Goal: Transaction & Acquisition: Purchase product/service

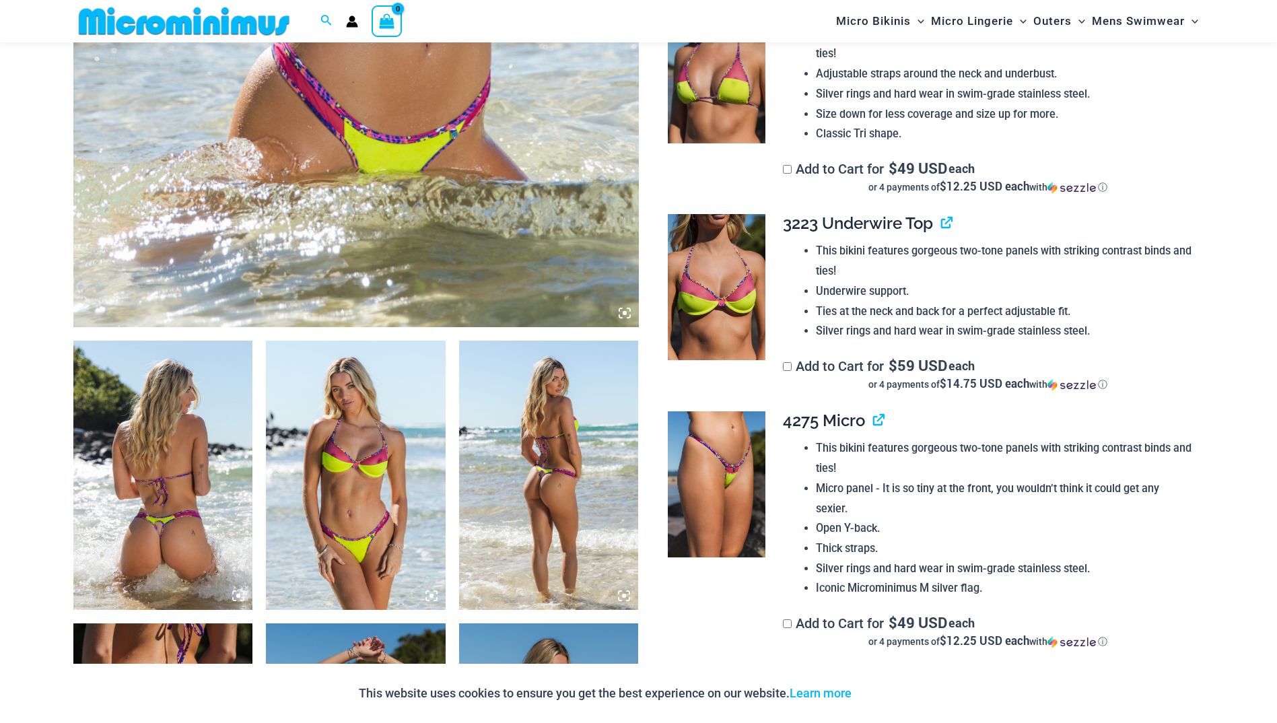
scroll to position [728, 0]
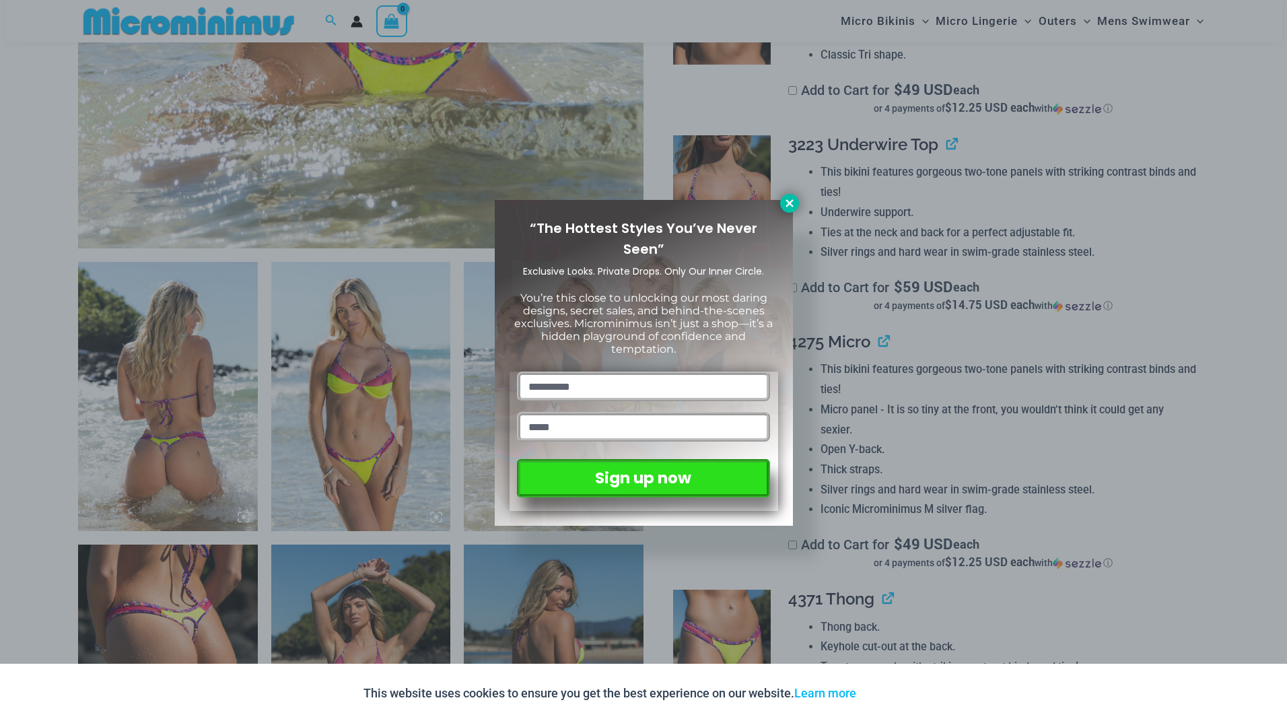
click at [781, 206] on button at bounding box center [789, 203] width 19 height 19
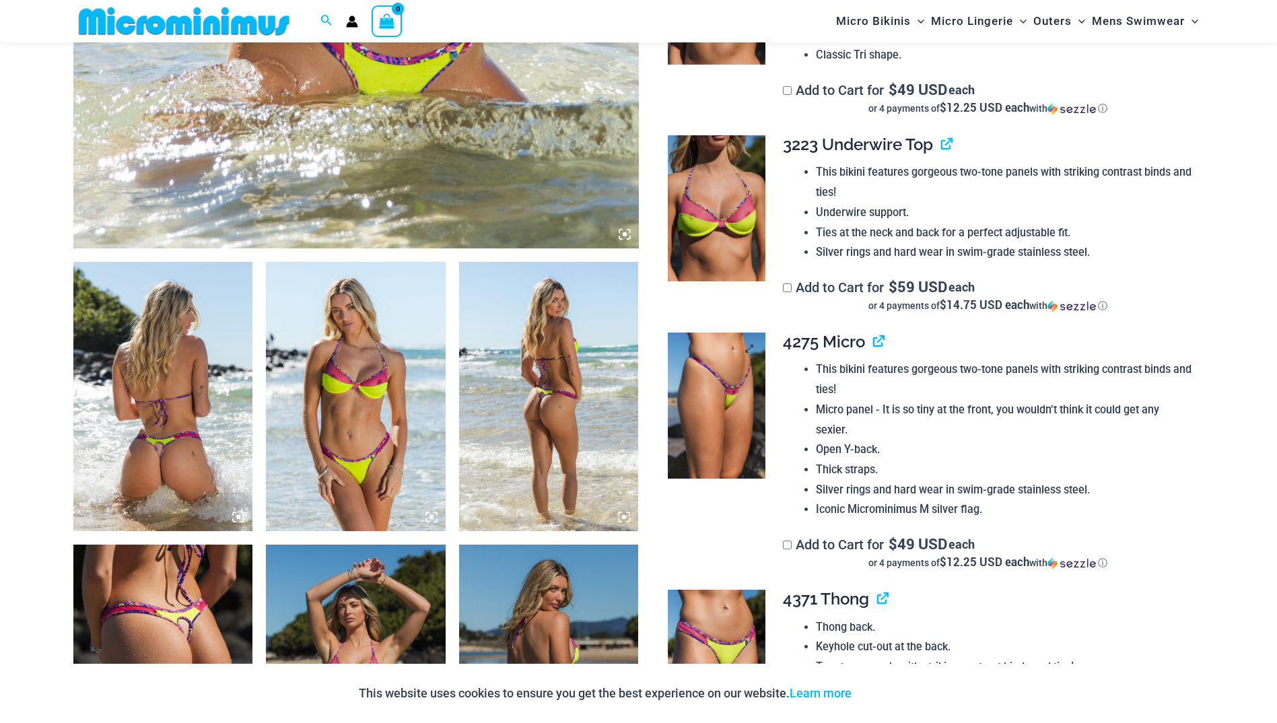
click at [703, 363] on img at bounding box center [717, 405] width 98 height 147
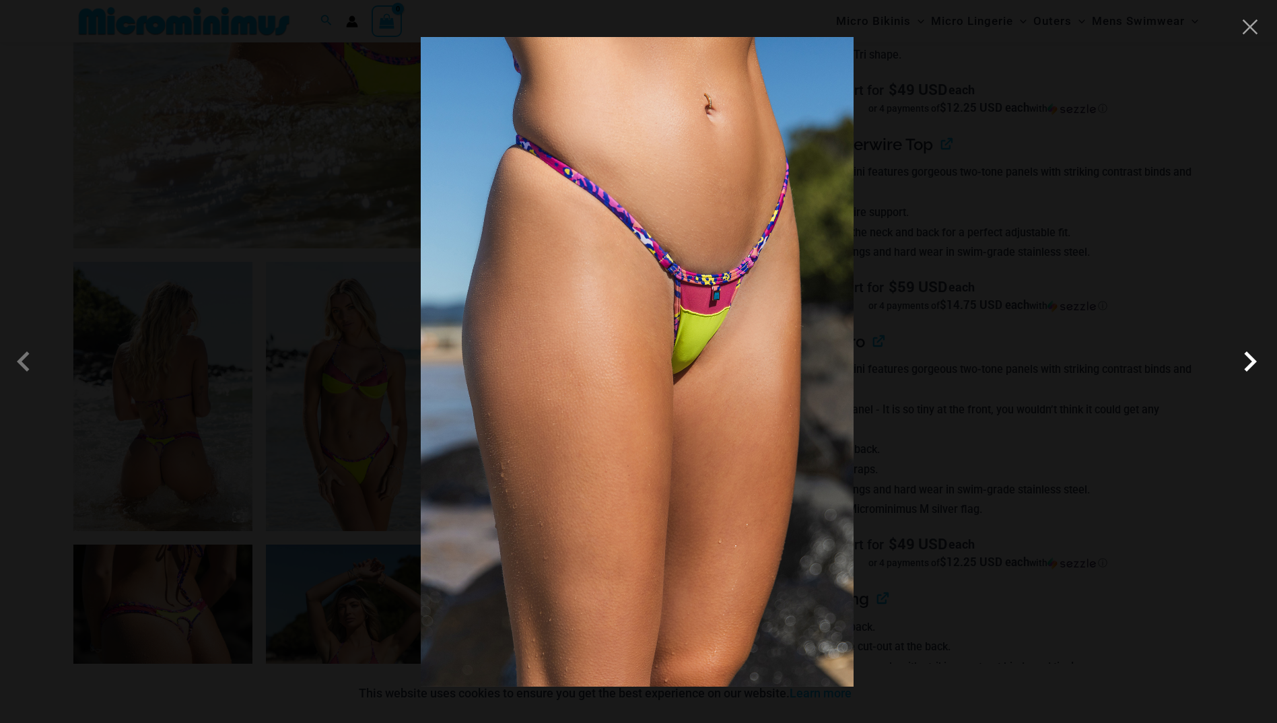
click at [1246, 362] on span at bounding box center [1250, 361] width 40 height 40
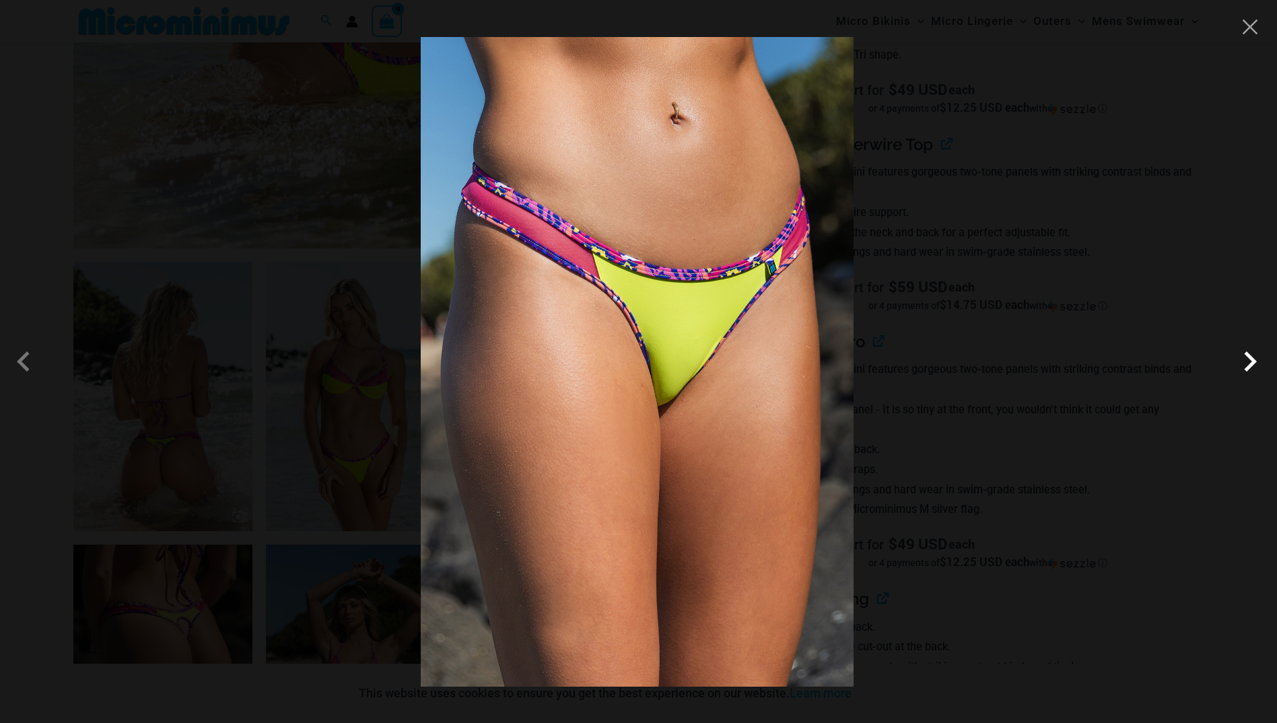
click at [1246, 362] on span at bounding box center [1250, 361] width 40 height 40
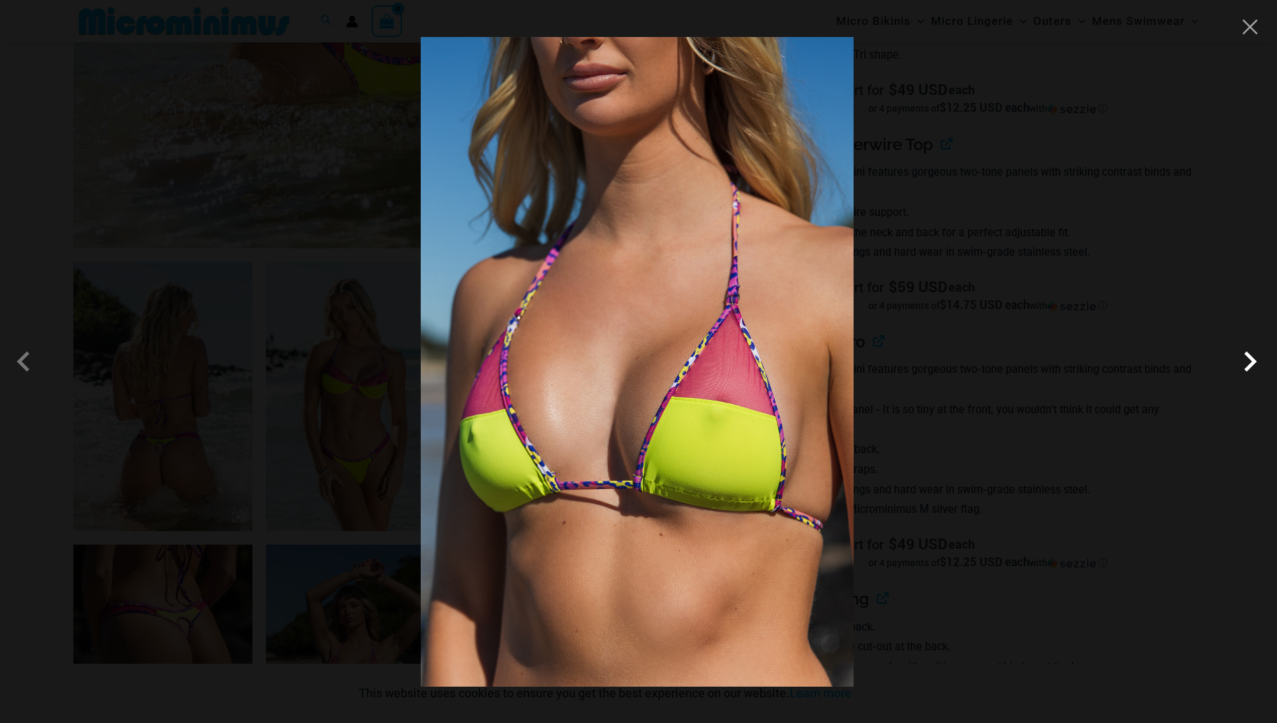
click at [1246, 362] on span at bounding box center [1250, 361] width 40 height 40
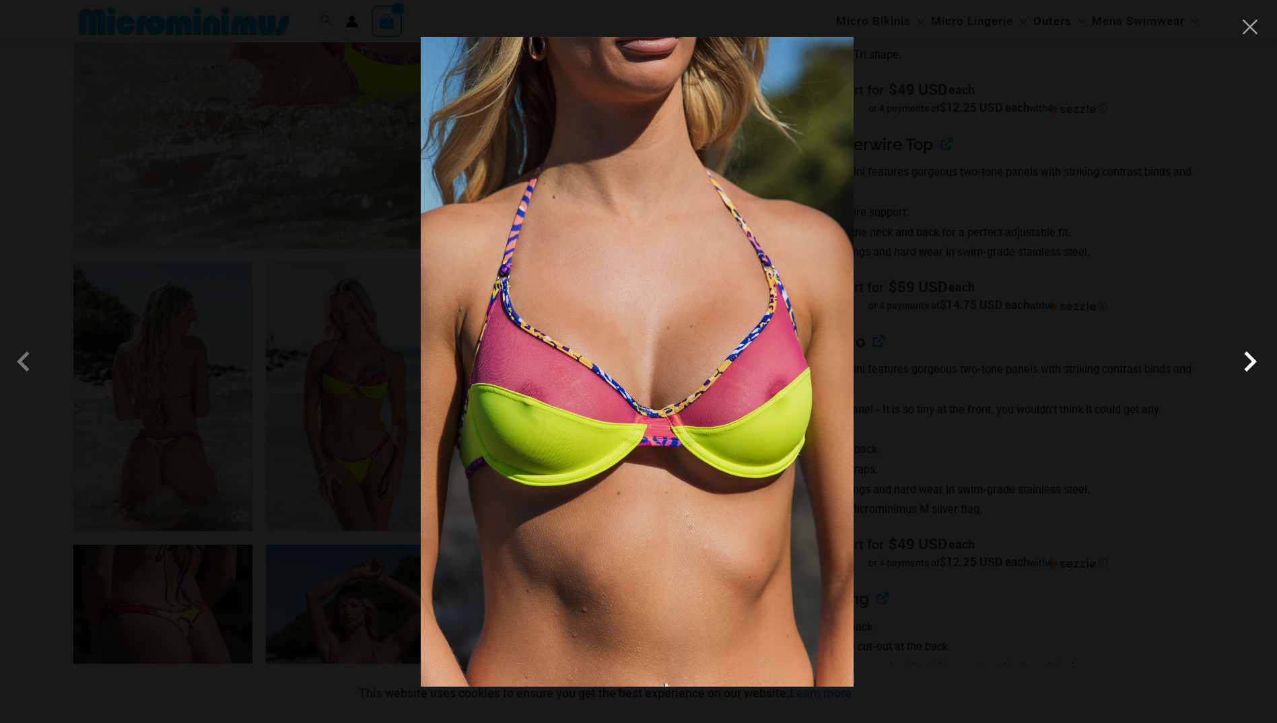
click at [1246, 362] on span at bounding box center [1250, 361] width 40 height 40
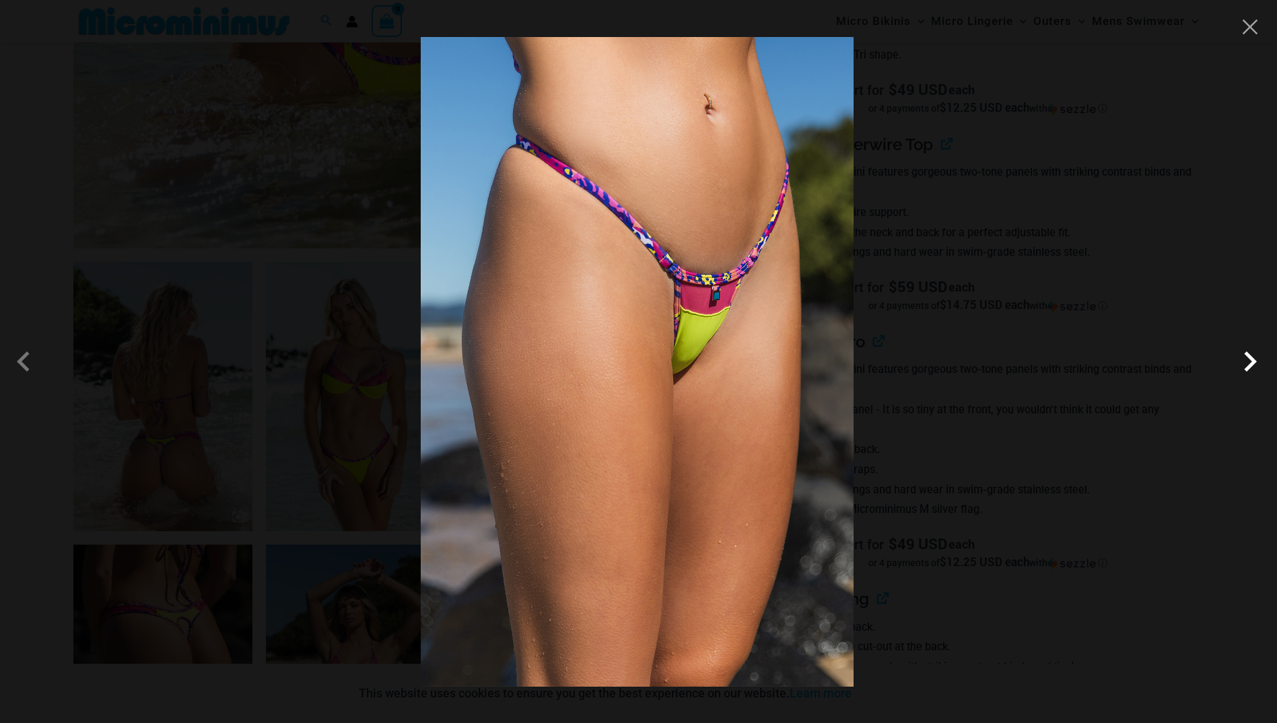
click at [1246, 362] on span at bounding box center [1250, 361] width 40 height 40
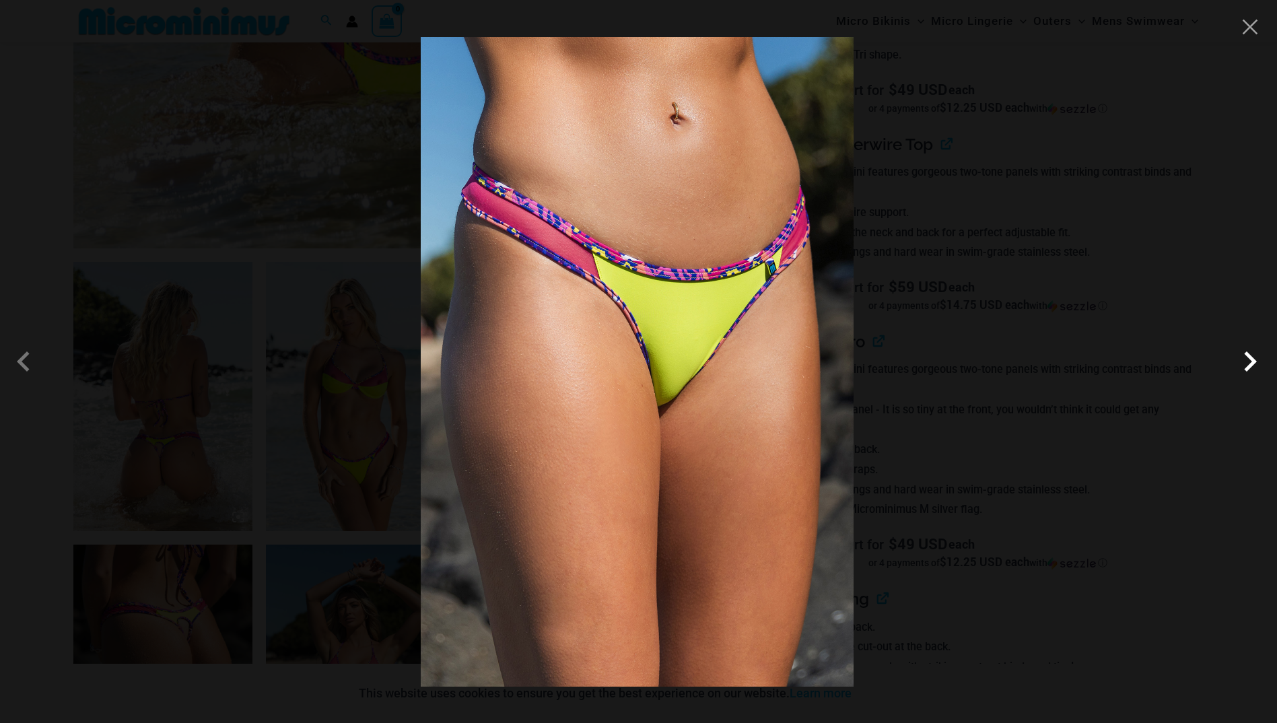
click at [1246, 362] on span at bounding box center [1250, 361] width 40 height 40
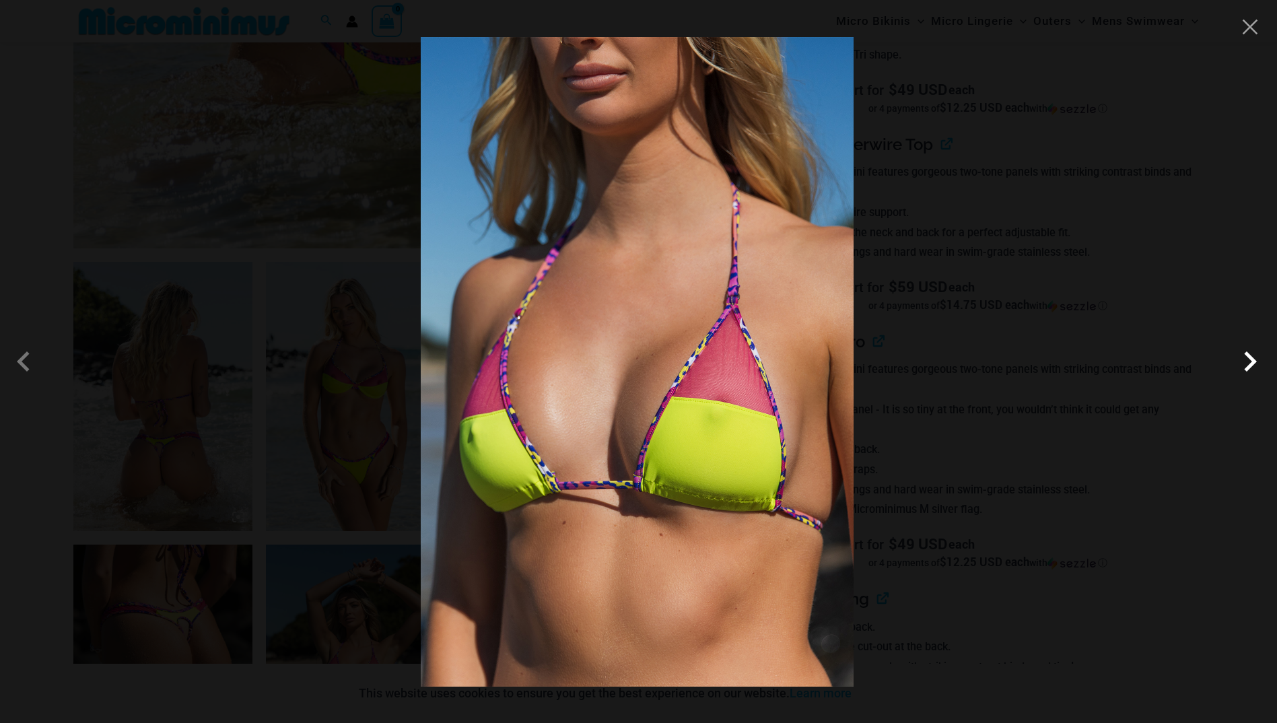
click at [1246, 362] on span at bounding box center [1250, 361] width 40 height 40
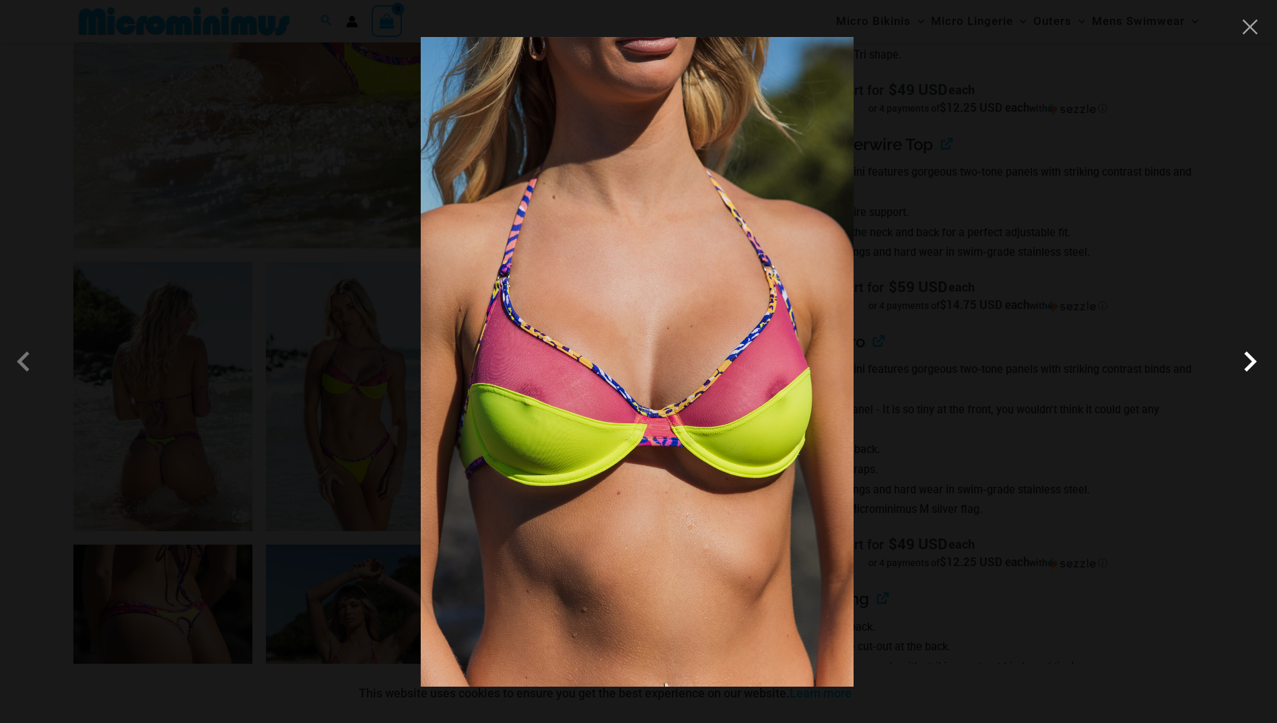
click at [1246, 362] on span at bounding box center [1250, 361] width 40 height 40
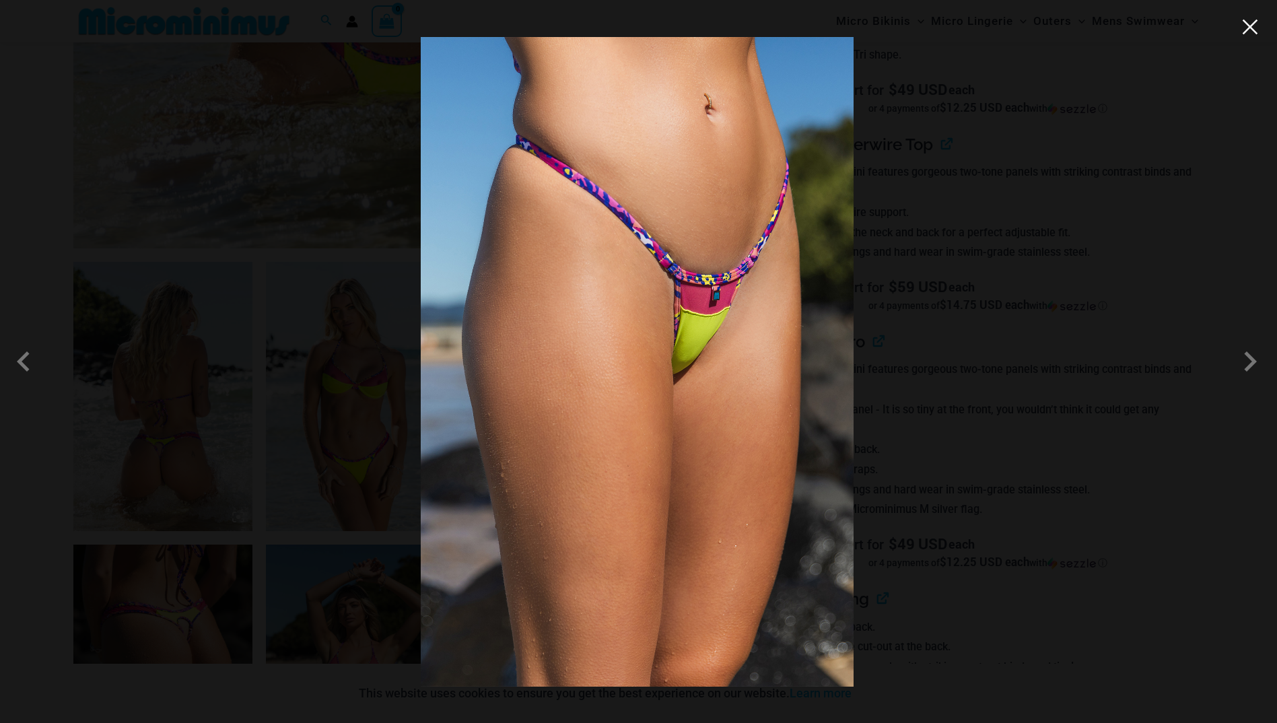
click at [1251, 36] on button "Close" at bounding box center [1250, 27] width 20 height 20
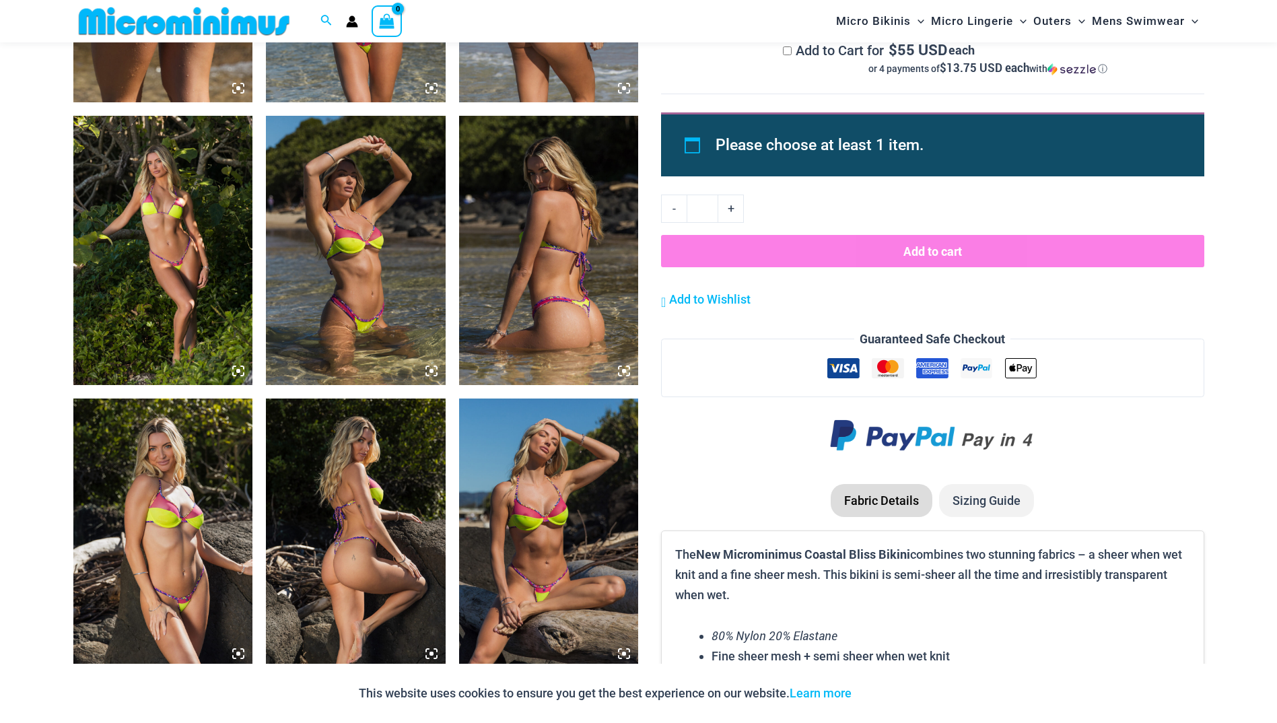
scroll to position [1469, 0]
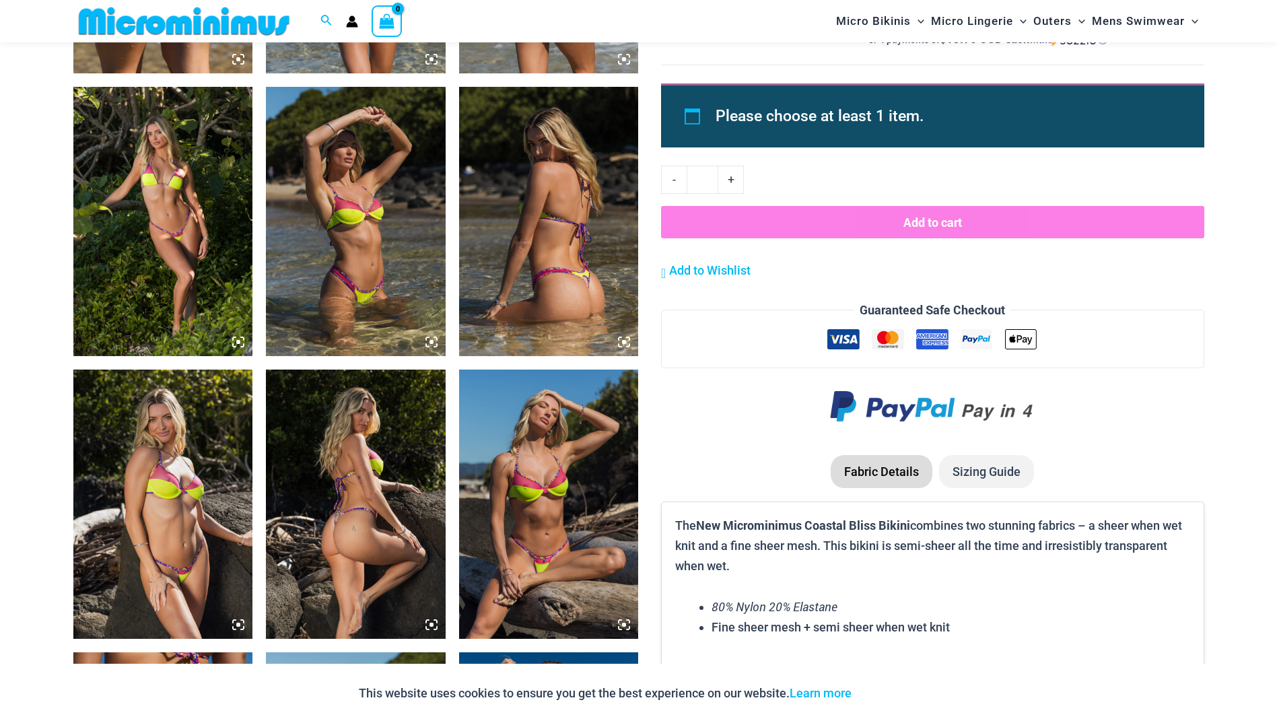
click at [164, 561] on img at bounding box center [163, 503] width 180 height 269
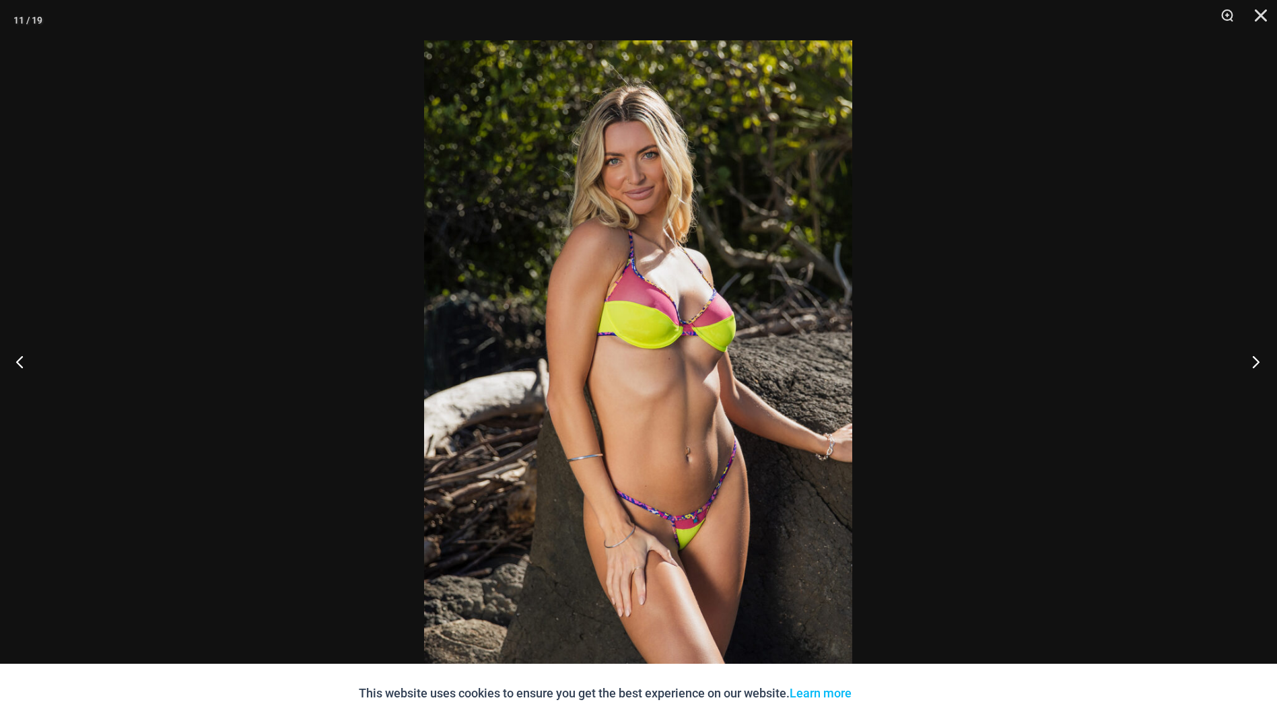
click at [1255, 361] on button "Next" at bounding box center [1251, 361] width 50 height 67
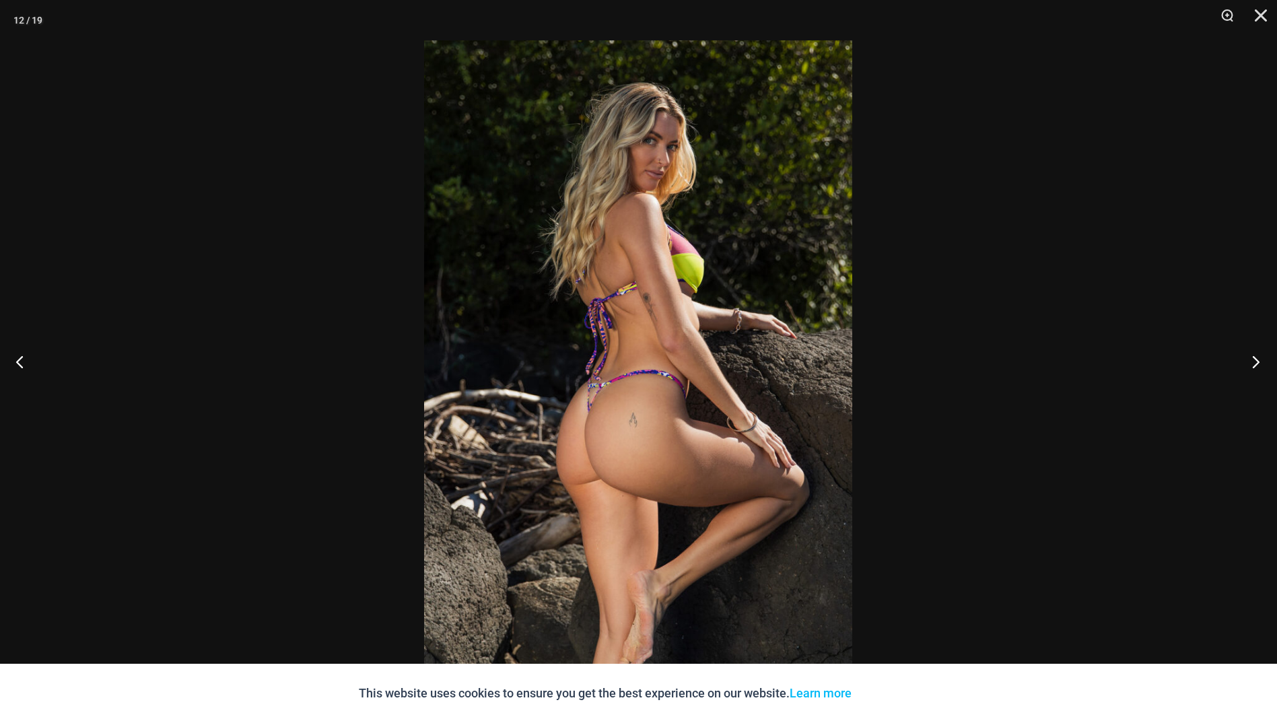
click at [1255, 361] on button "Next" at bounding box center [1251, 361] width 50 height 67
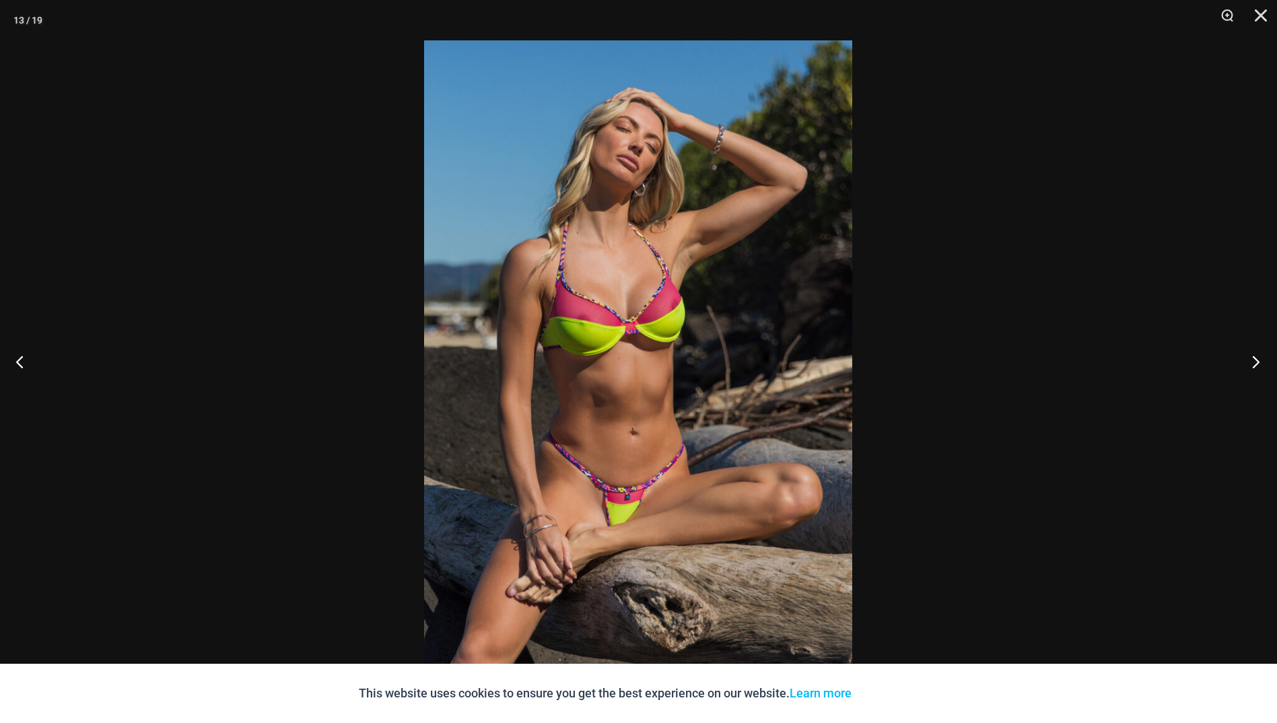
click at [1255, 361] on button "Next" at bounding box center [1251, 361] width 50 height 67
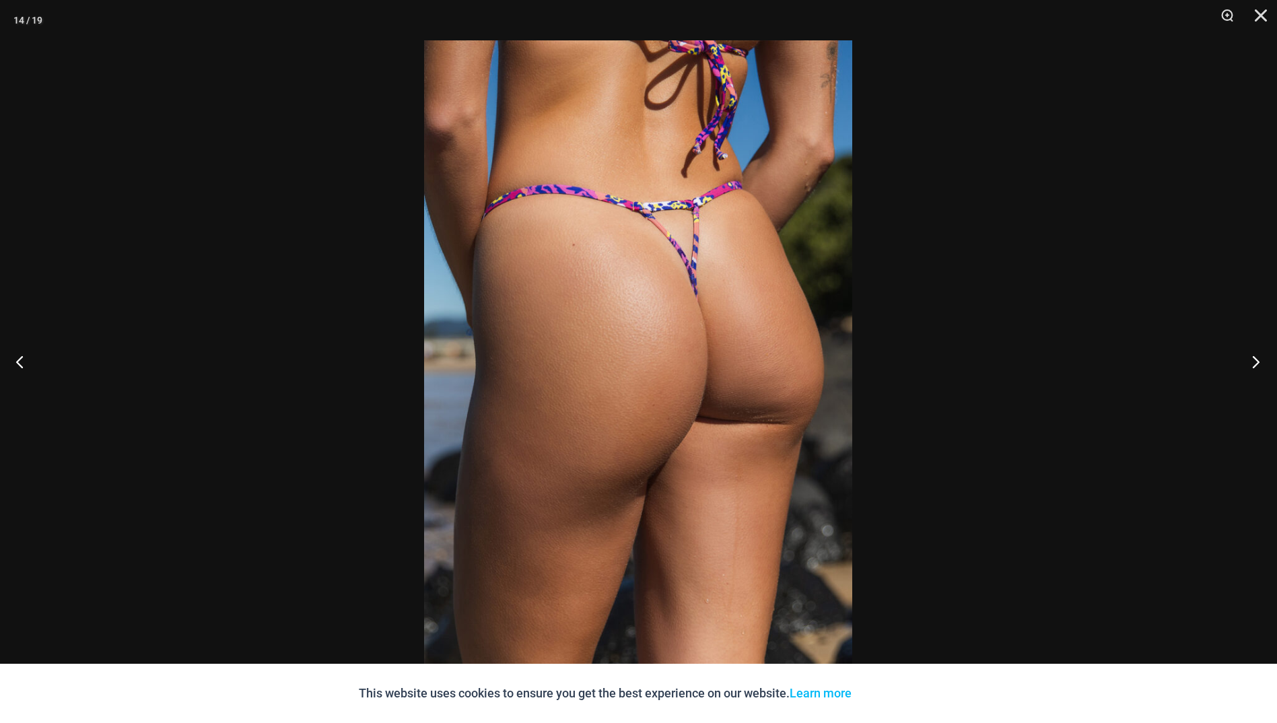
click at [1255, 361] on button "Next" at bounding box center [1251, 361] width 50 height 67
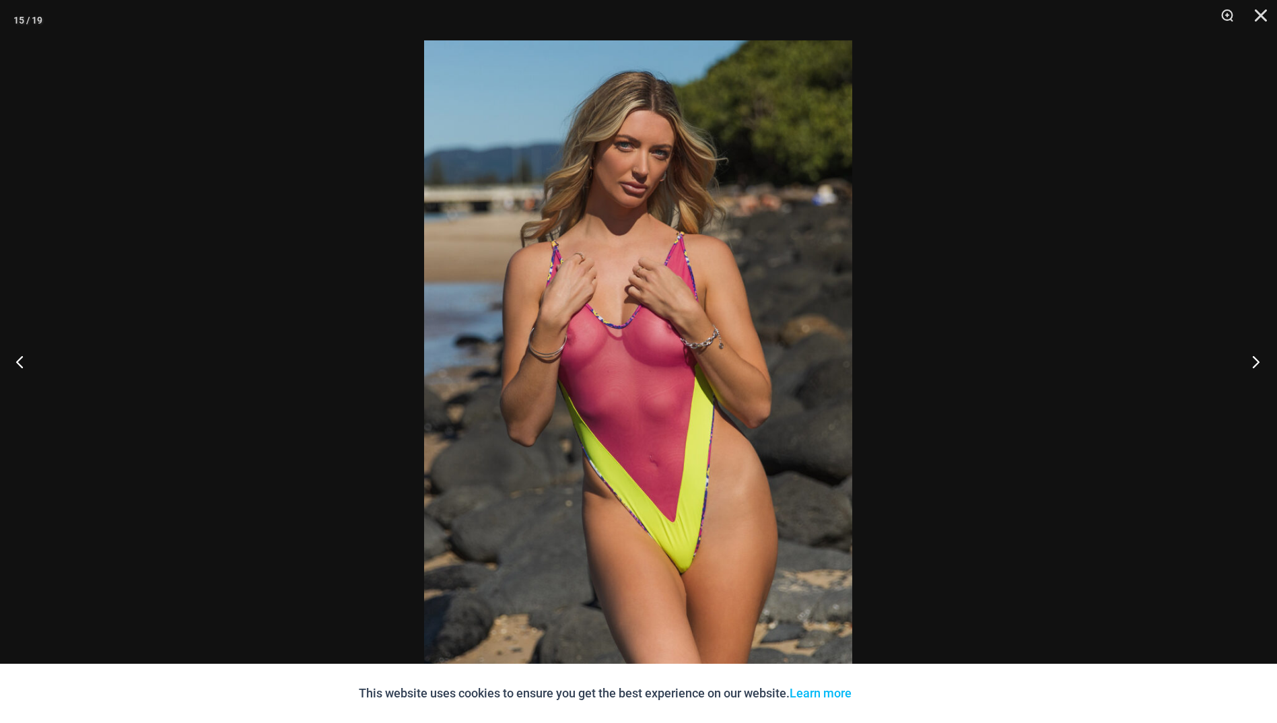
click at [1255, 361] on button "Next" at bounding box center [1251, 361] width 50 height 67
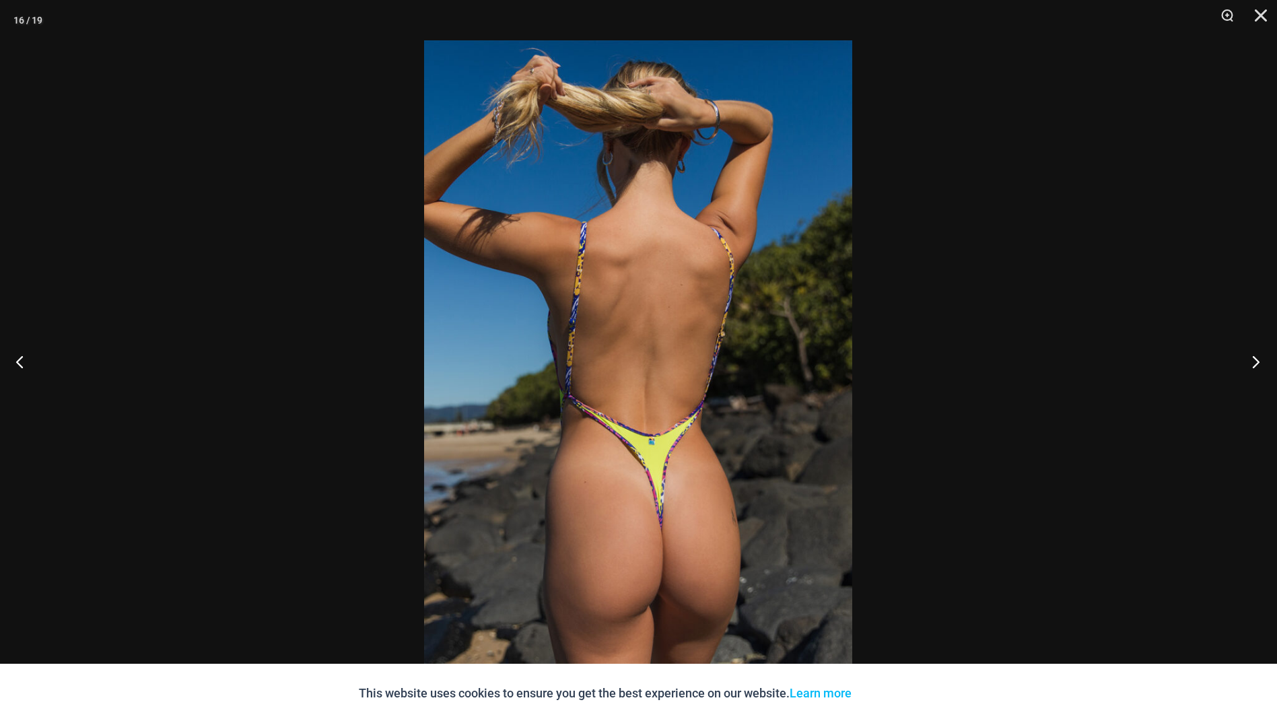
click at [1255, 361] on button "Next" at bounding box center [1251, 361] width 50 height 67
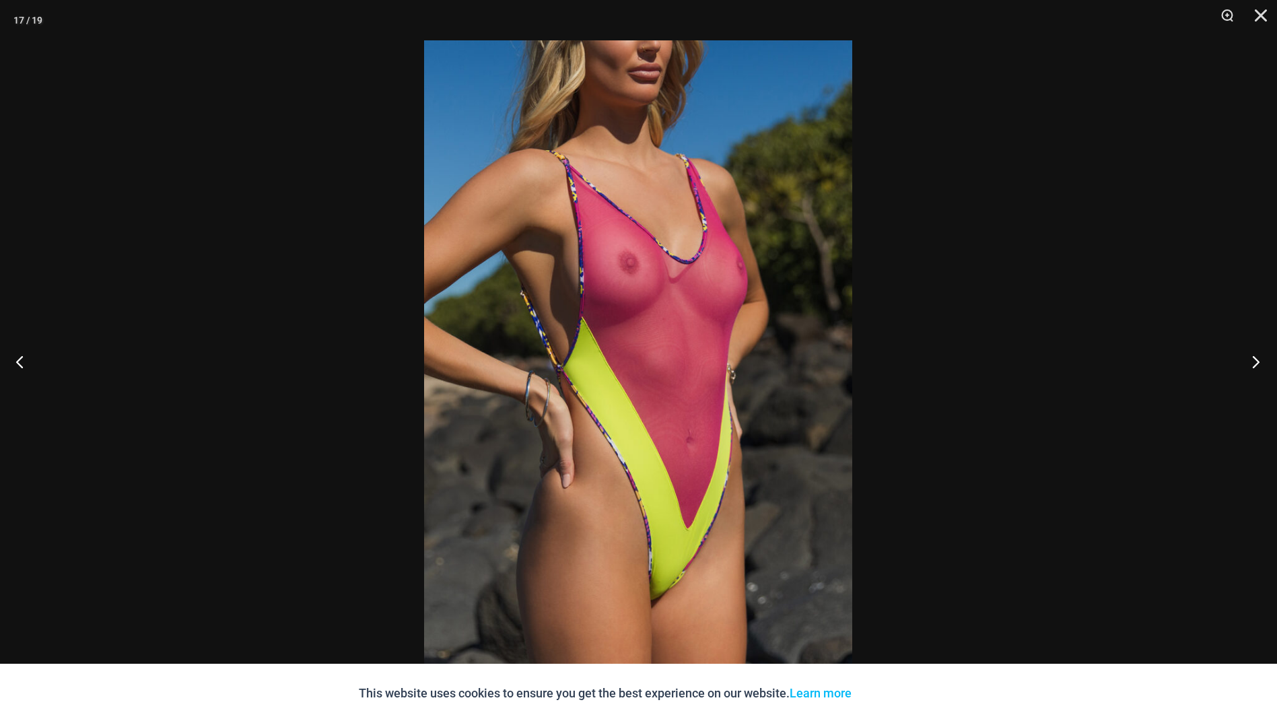
click at [1255, 361] on button "Next" at bounding box center [1251, 361] width 50 height 67
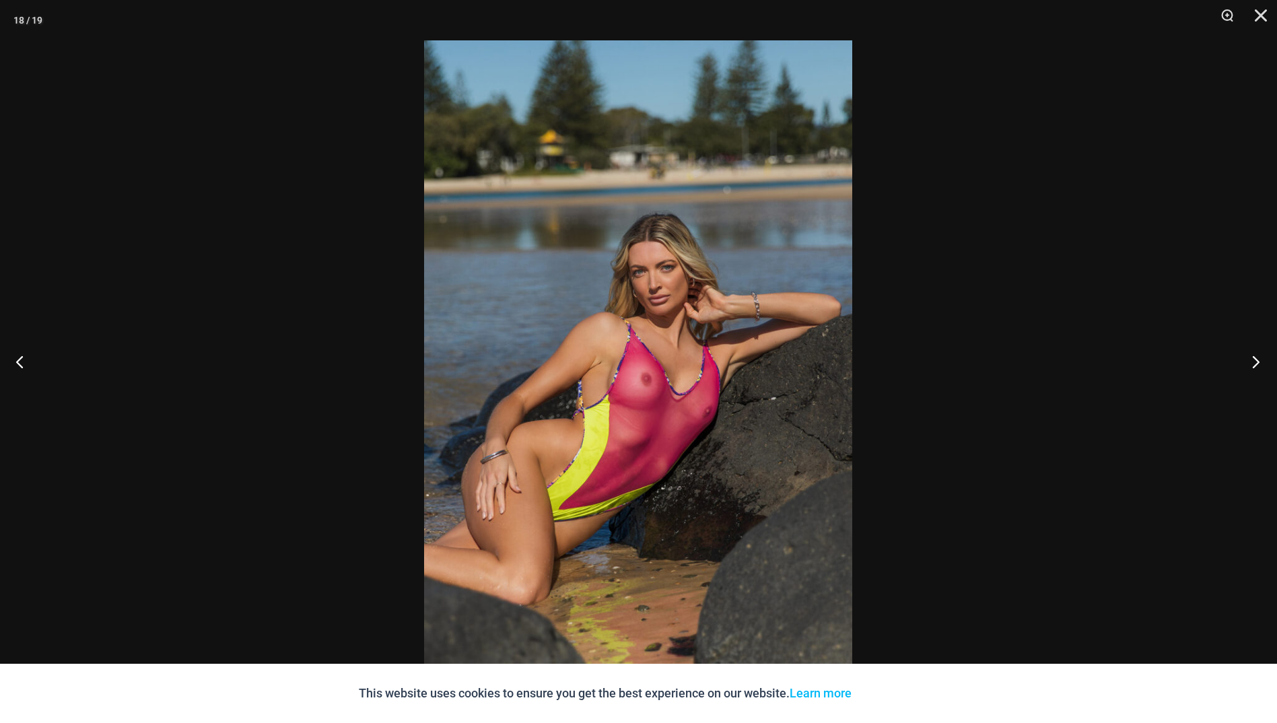
click at [1255, 361] on button "Next" at bounding box center [1251, 361] width 50 height 67
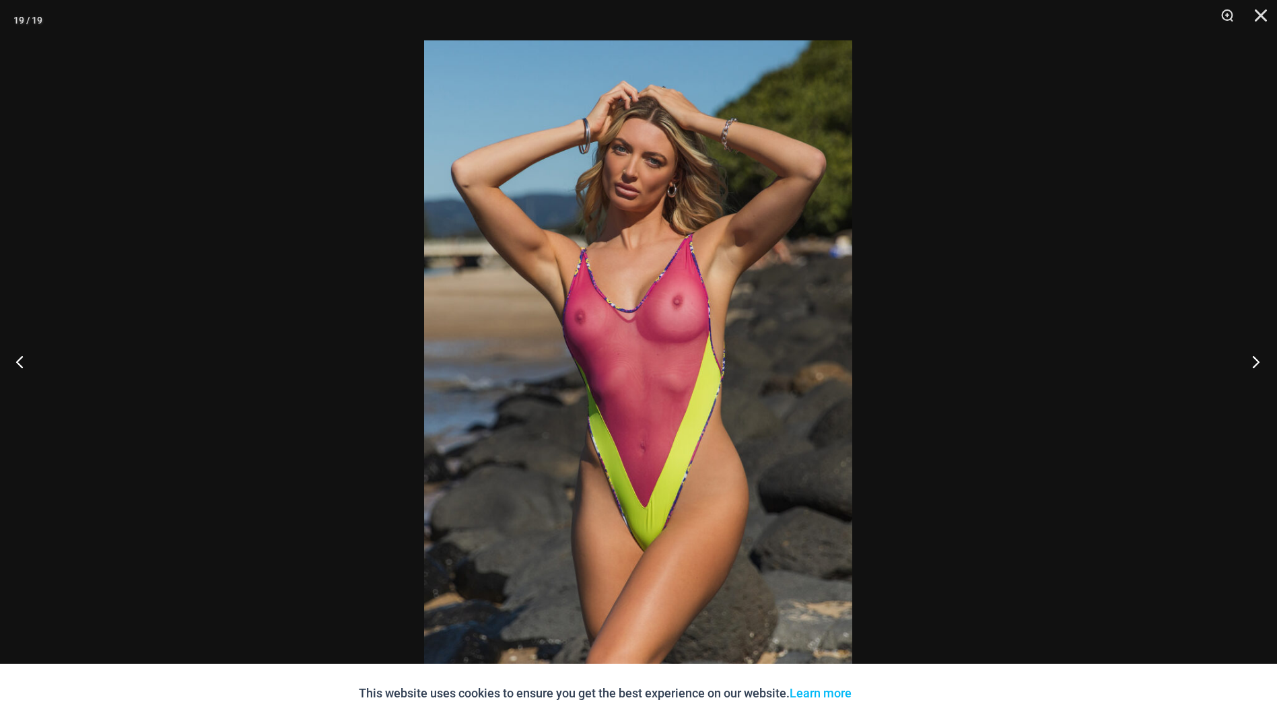
click at [1255, 361] on button "Next" at bounding box center [1251, 361] width 50 height 67
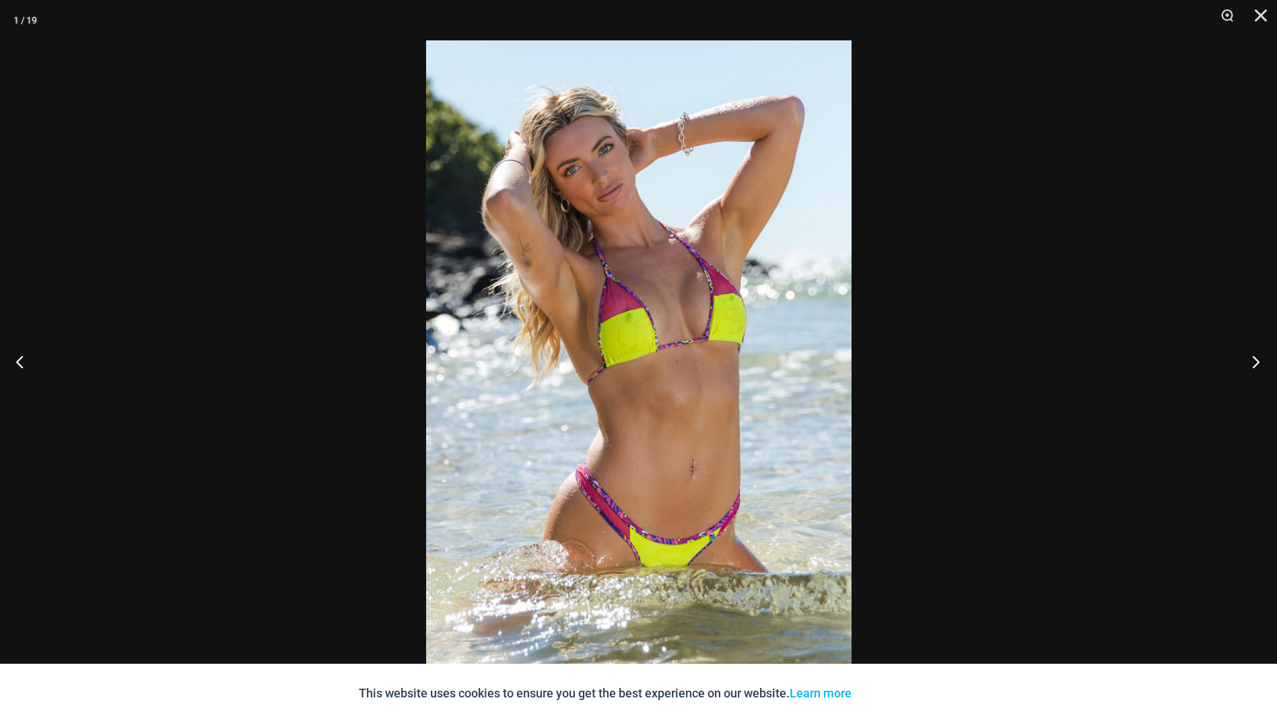
click at [1255, 361] on button "Next" at bounding box center [1251, 361] width 50 height 67
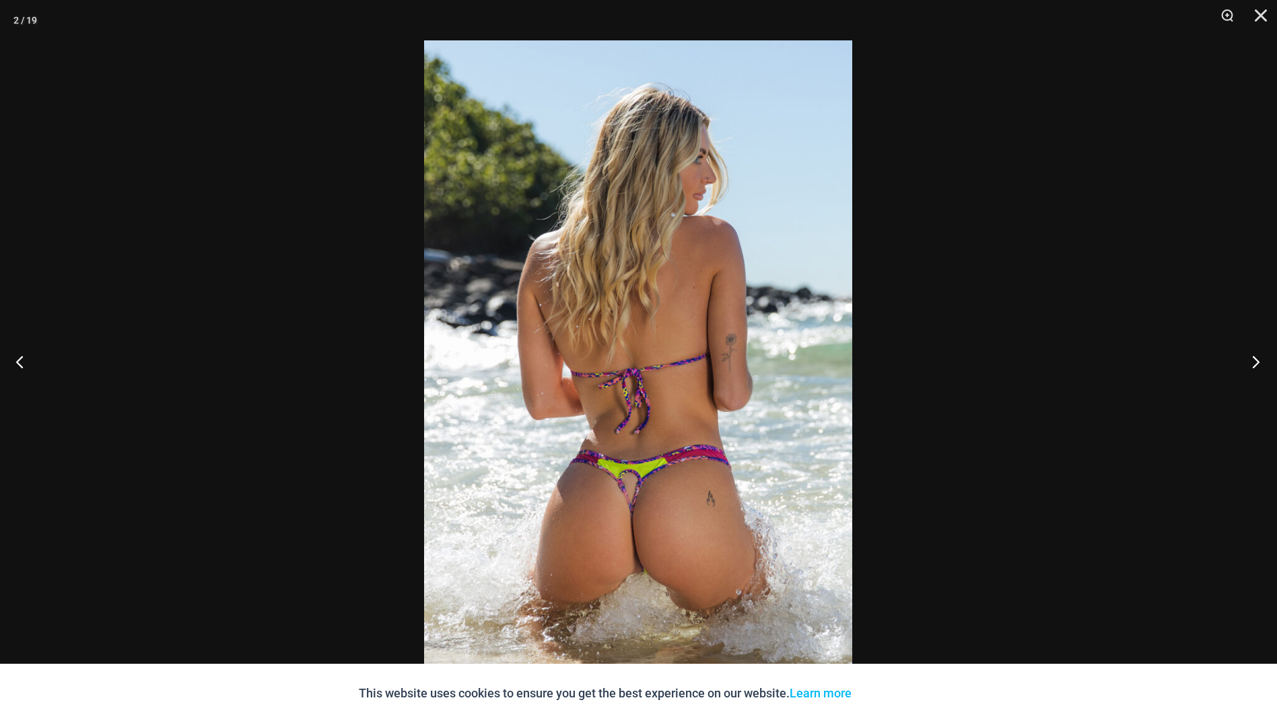
click at [1255, 361] on button "Next" at bounding box center [1251, 361] width 50 height 67
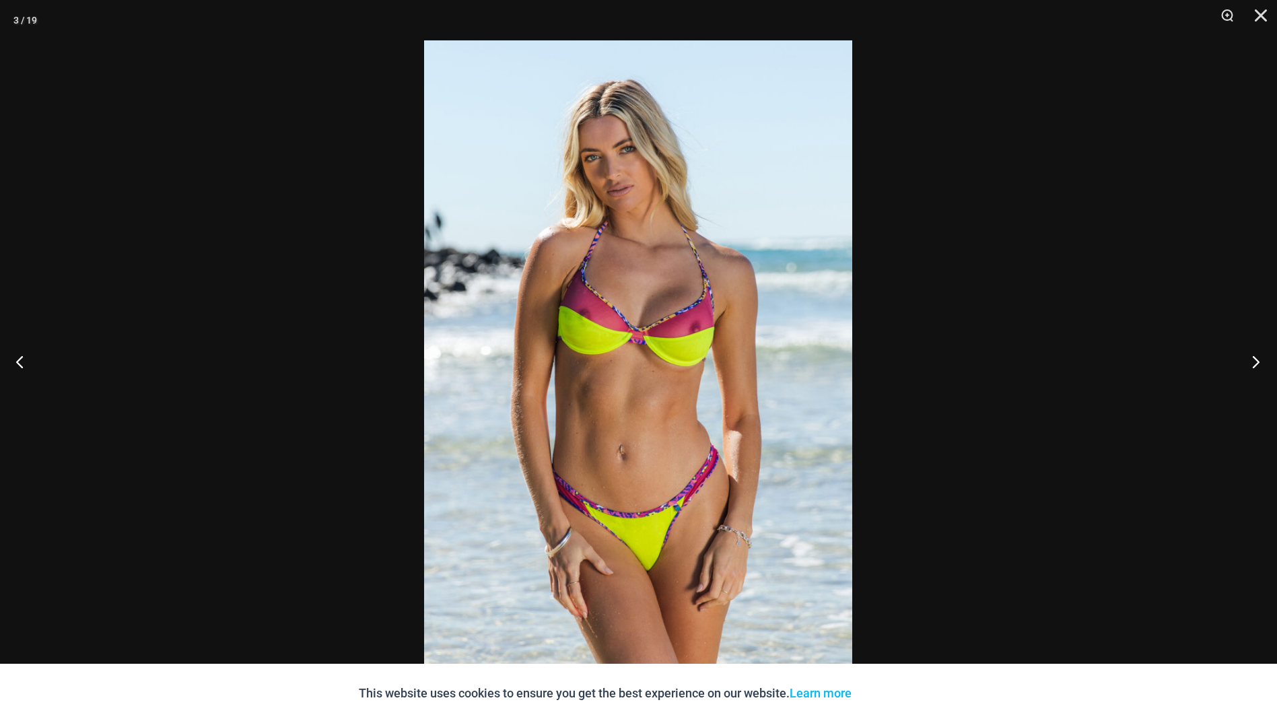
click at [1255, 361] on button "Next" at bounding box center [1251, 361] width 50 height 67
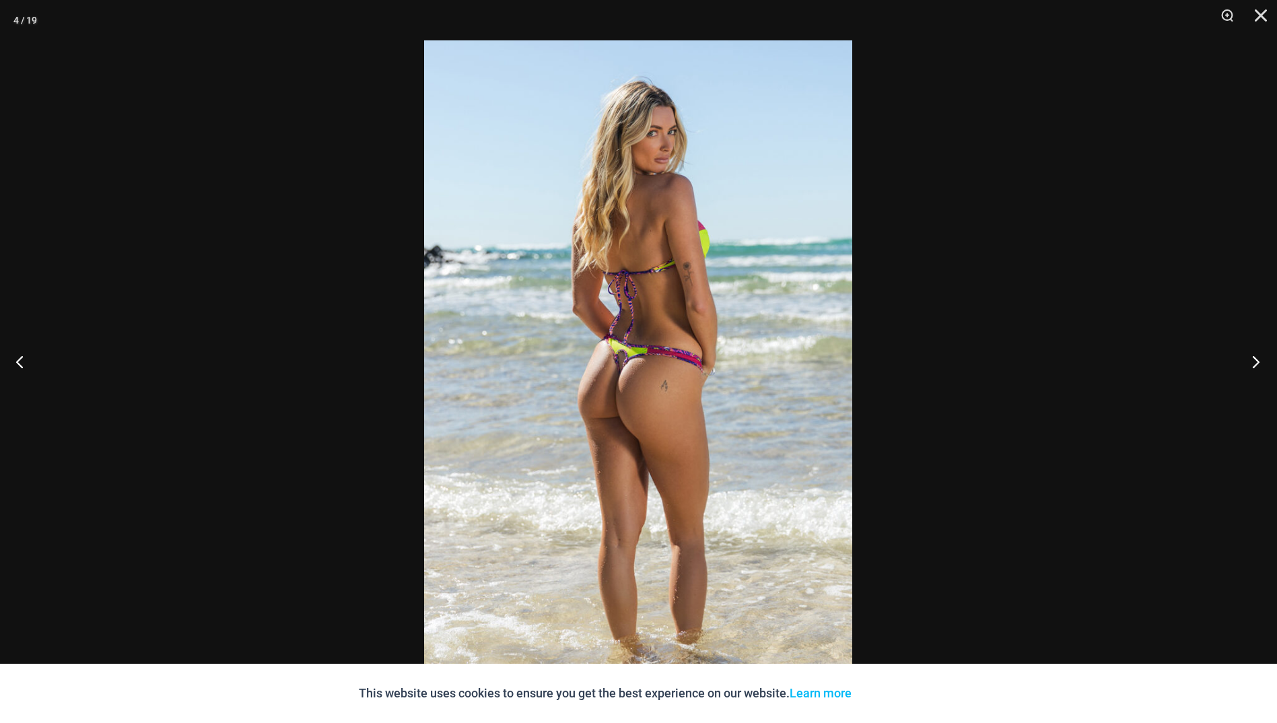
click at [1255, 361] on button "Next" at bounding box center [1251, 361] width 50 height 67
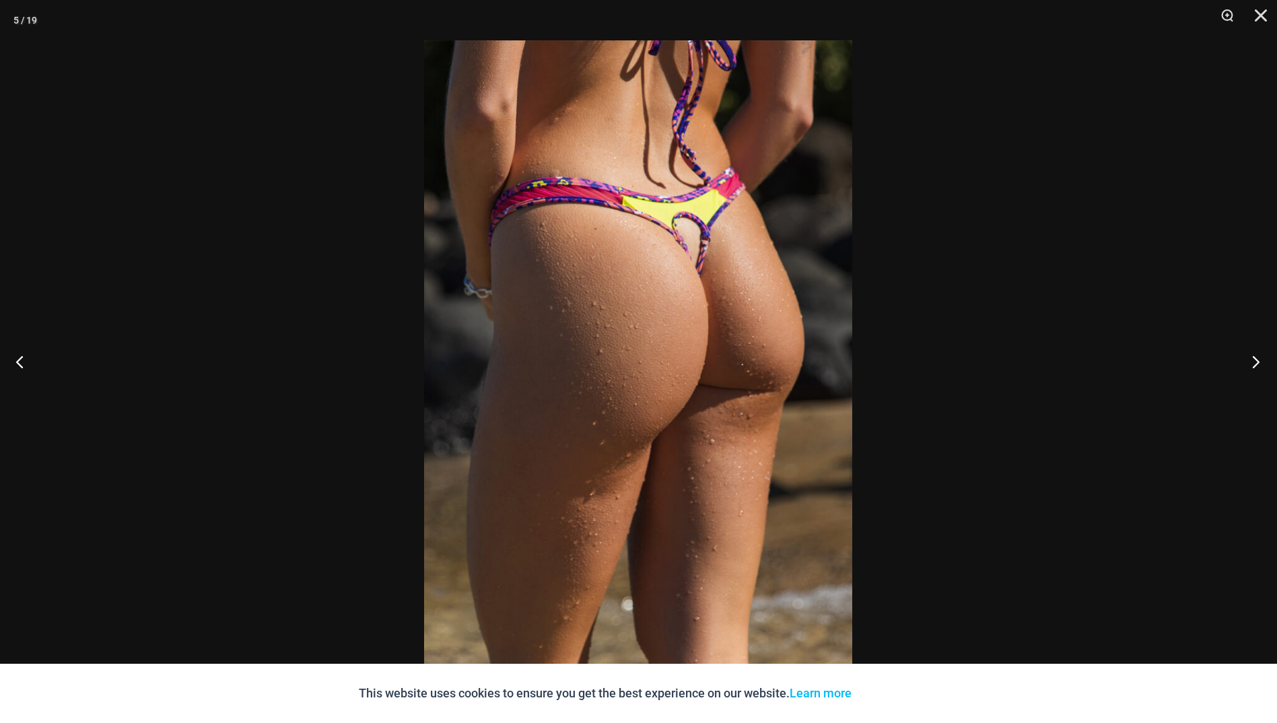
click at [1255, 361] on button "Next" at bounding box center [1251, 361] width 50 height 67
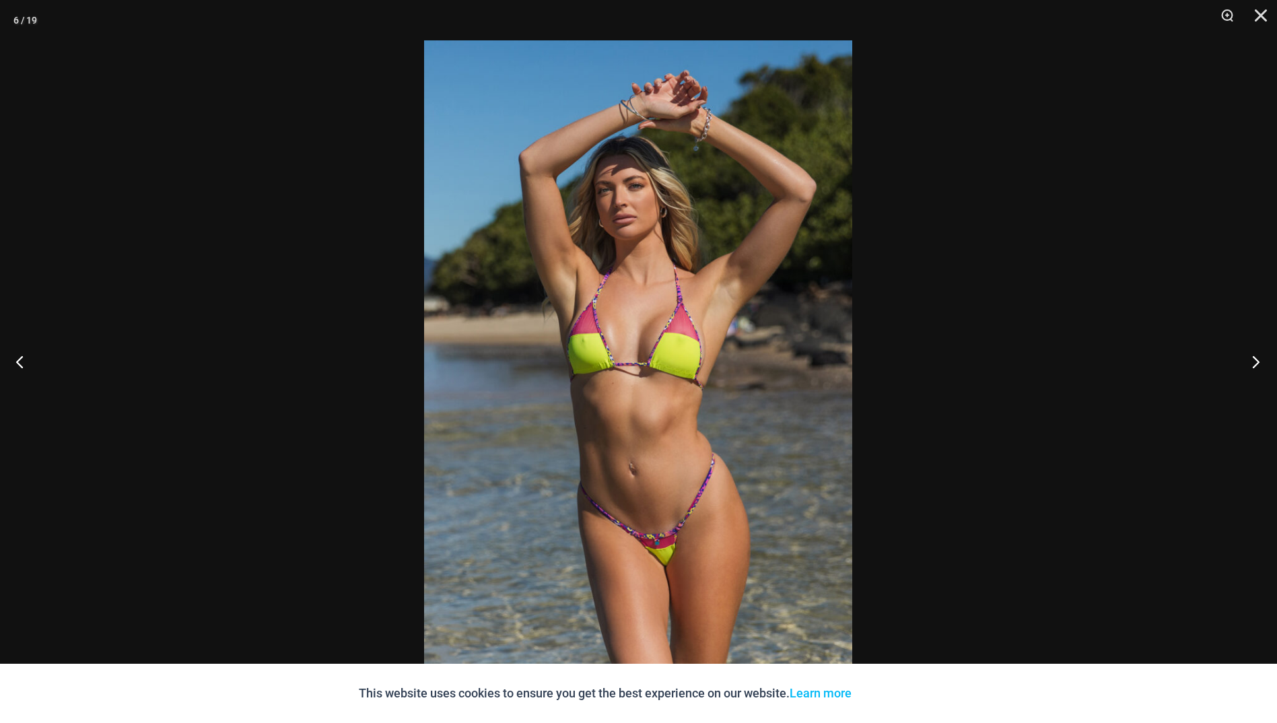
click at [1255, 359] on button "Next" at bounding box center [1251, 361] width 50 height 67
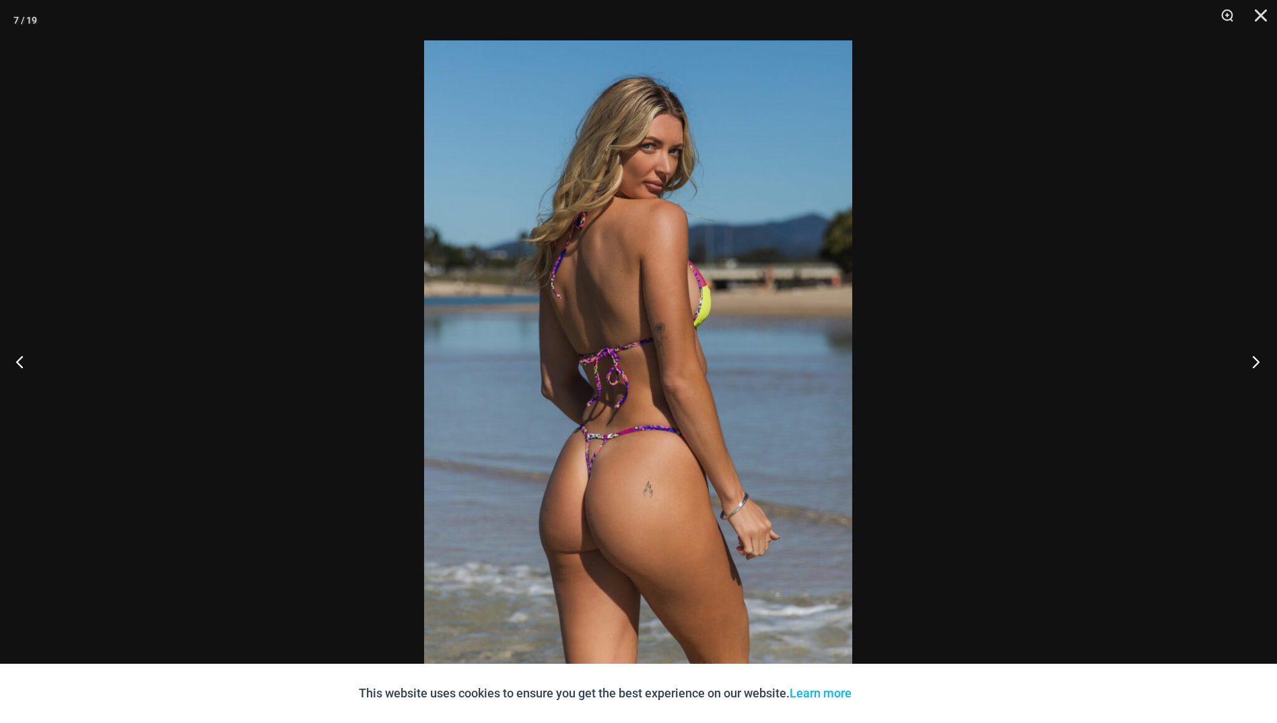
click at [1255, 359] on button "Next" at bounding box center [1251, 361] width 50 height 67
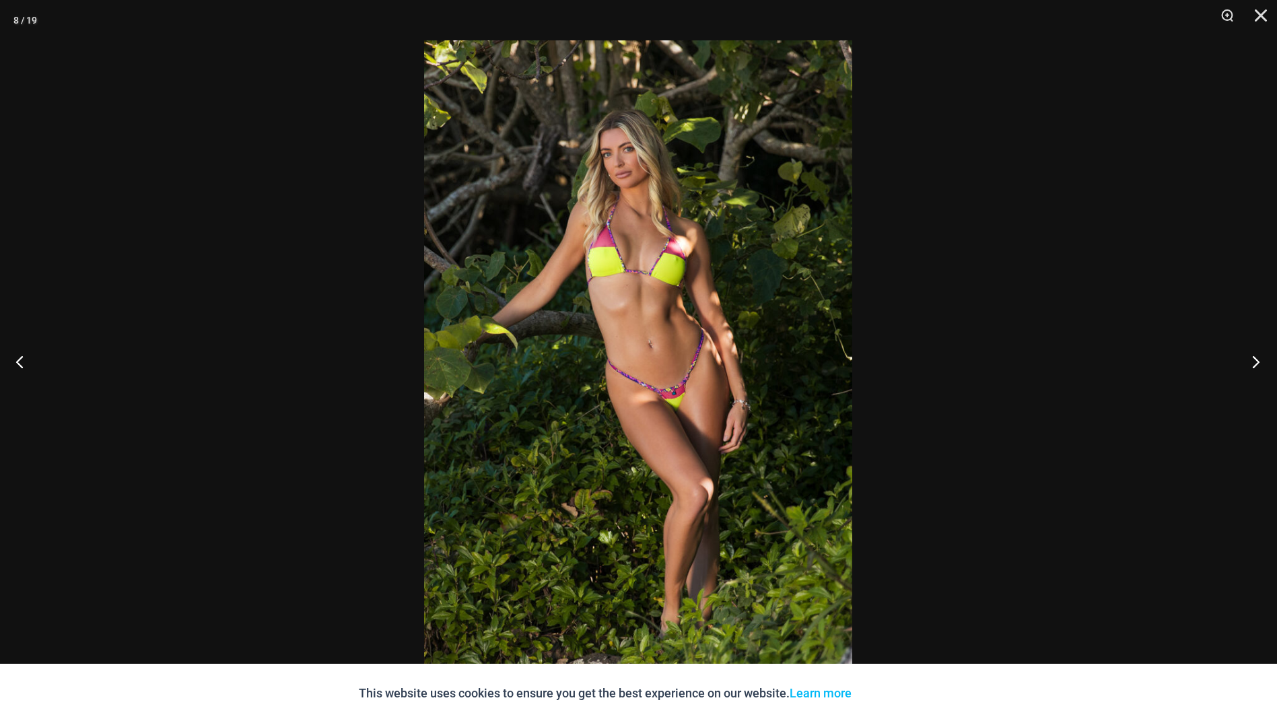
click at [1255, 359] on button "Next" at bounding box center [1251, 361] width 50 height 67
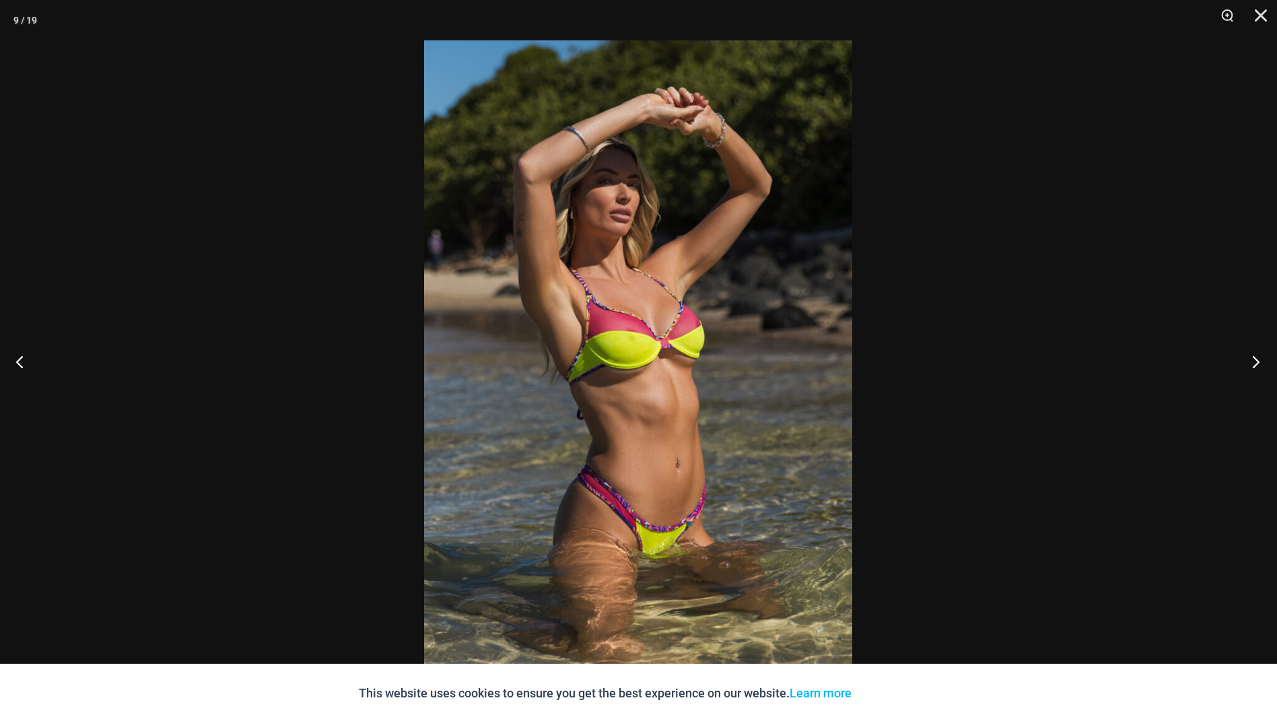
click at [1255, 359] on button "Next" at bounding box center [1251, 361] width 50 height 67
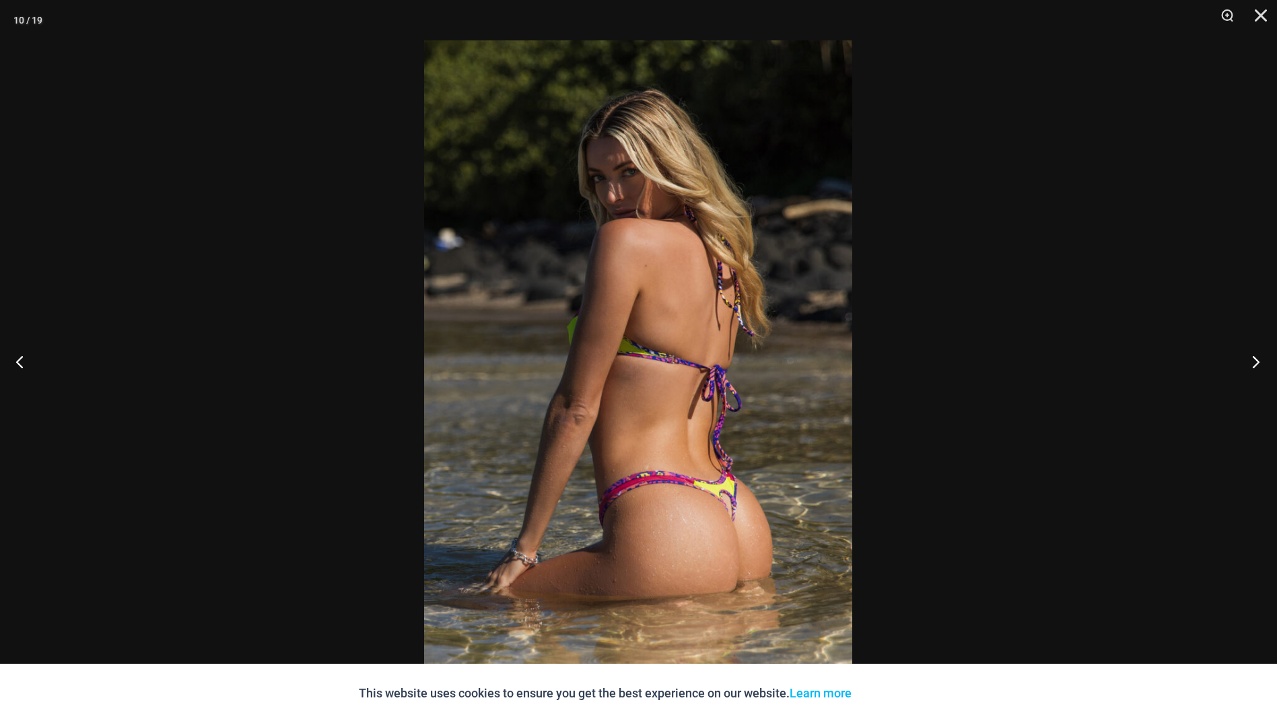
click at [1255, 359] on button "Next" at bounding box center [1251, 361] width 50 height 67
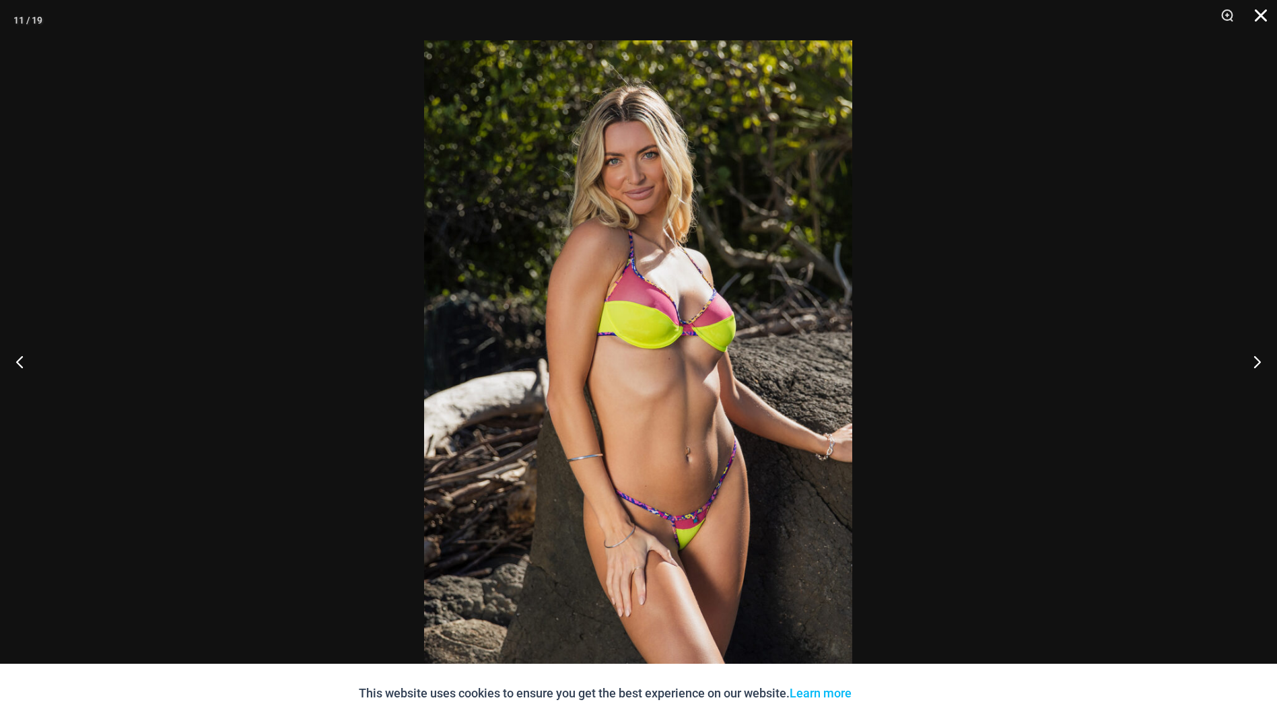
click at [1255, 11] on button "Close" at bounding box center [1256, 20] width 34 height 40
